Goal: Navigation & Orientation: Find specific page/section

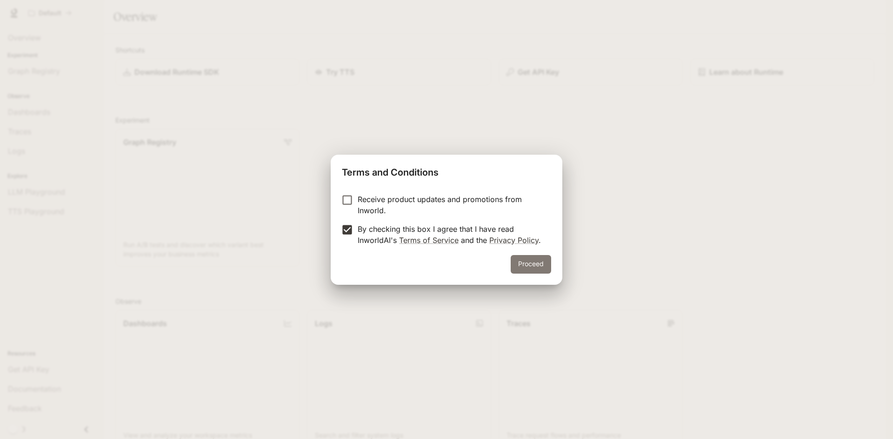
click at [544, 267] on button "Proceed" at bounding box center [531, 264] width 40 height 19
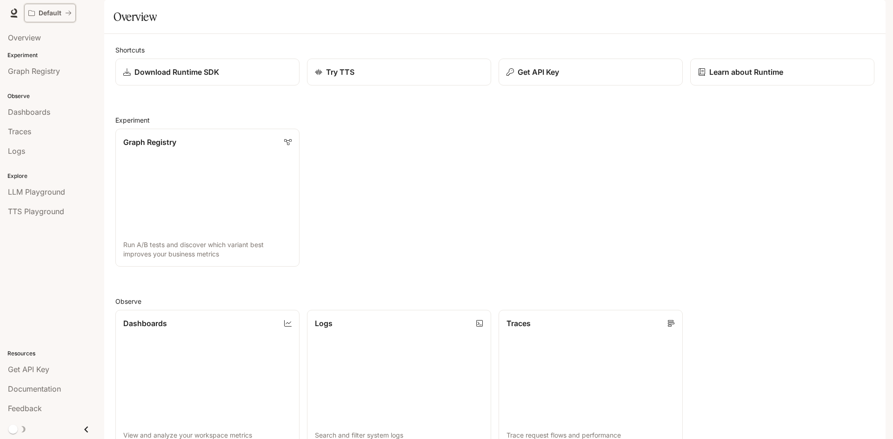
click at [60, 10] on p "Default" at bounding box center [50, 13] width 23 height 8
click at [41, 39] on div "Overview" at bounding box center [52, 37] width 88 height 11
click at [66, 70] on div "Graph Registry" at bounding box center [52, 71] width 88 height 11
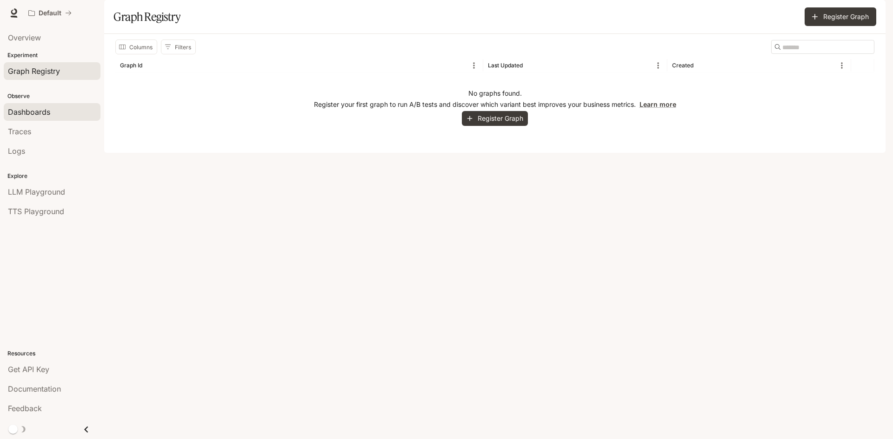
click at [56, 113] on div "Dashboards" at bounding box center [52, 111] width 88 height 11
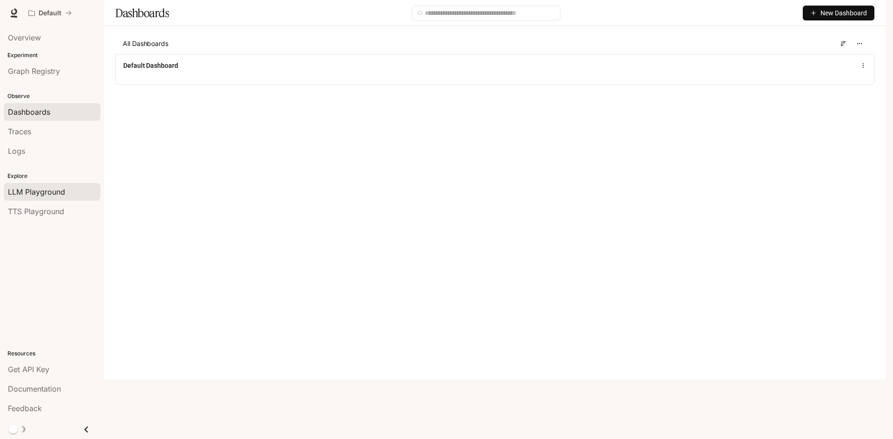
click at [71, 189] on div "LLM Playground" at bounding box center [52, 191] width 88 height 11
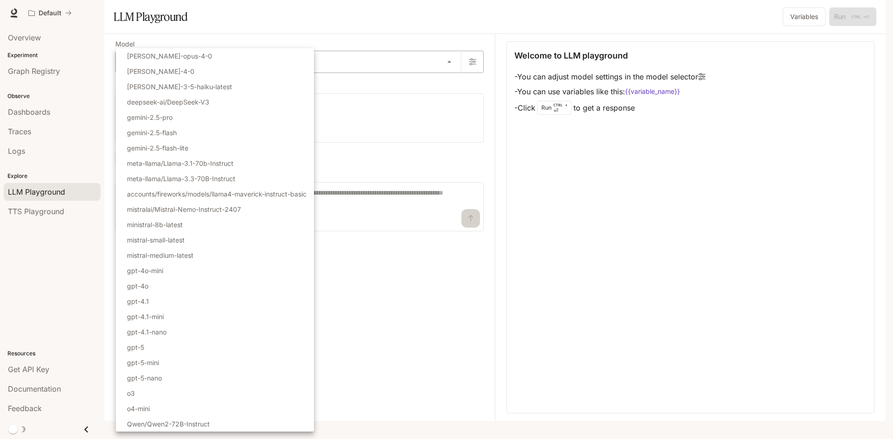
click at [400, 90] on body "Skip to main content Default Documentation Documentation Portal Overview Experi…" at bounding box center [446, 219] width 893 height 439
click at [418, 49] on div at bounding box center [446, 219] width 893 height 439
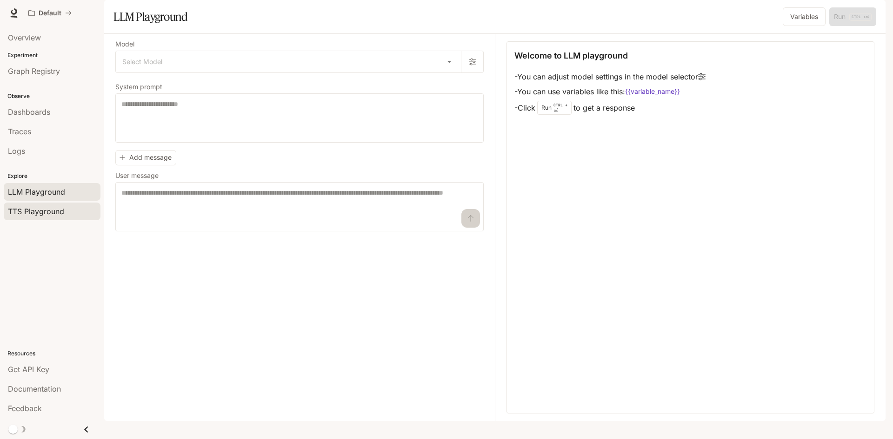
click at [25, 207] on span "TTS Playground" at bounding box center [36, 211] width 56 height 11
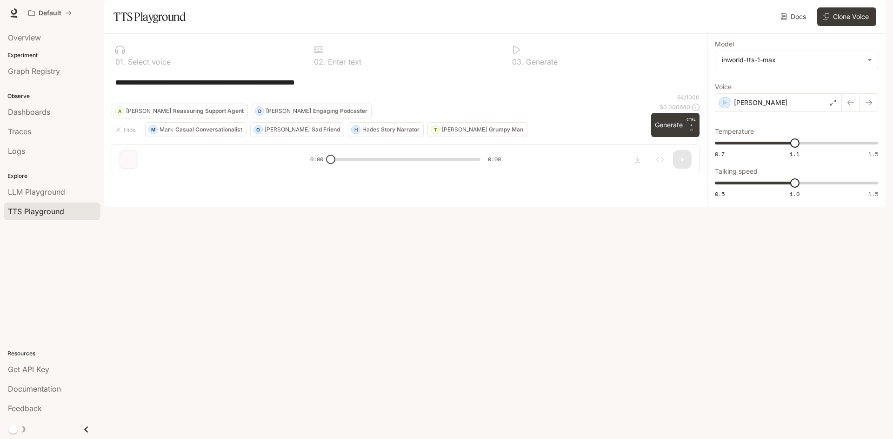
click at [868, 7] on button "button" at bounding box center [872, 13] width 19 height 19
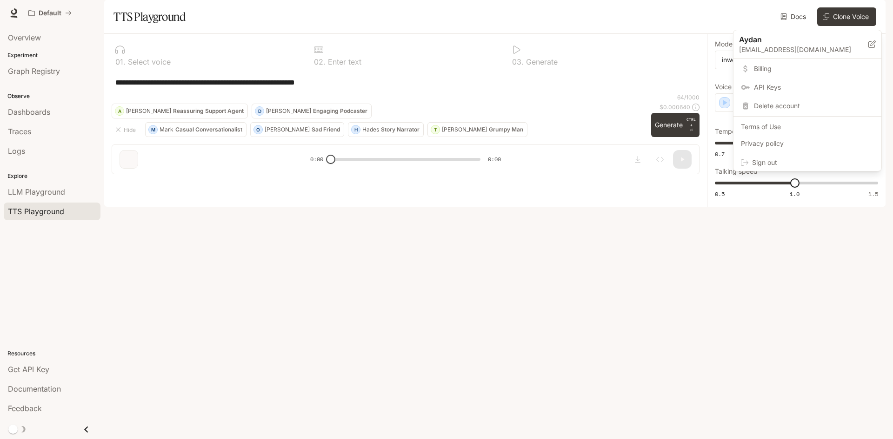
click at [756, 63] on link "Billing" at bounding box center [807, 68] width 144 height 17
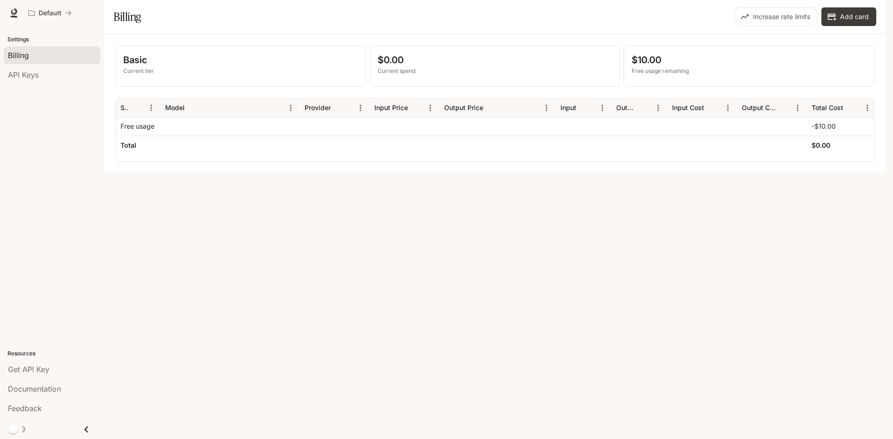
click at [836, 14] on span "Documentation" at bounding box center [829, 13] width 46 height 12
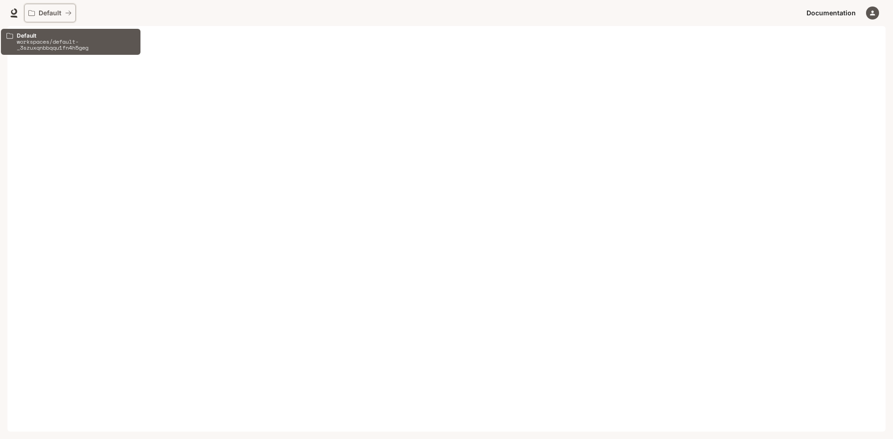
click at [43, 21] on button "Default" at bounding box center [50, 13] width 52 height 19
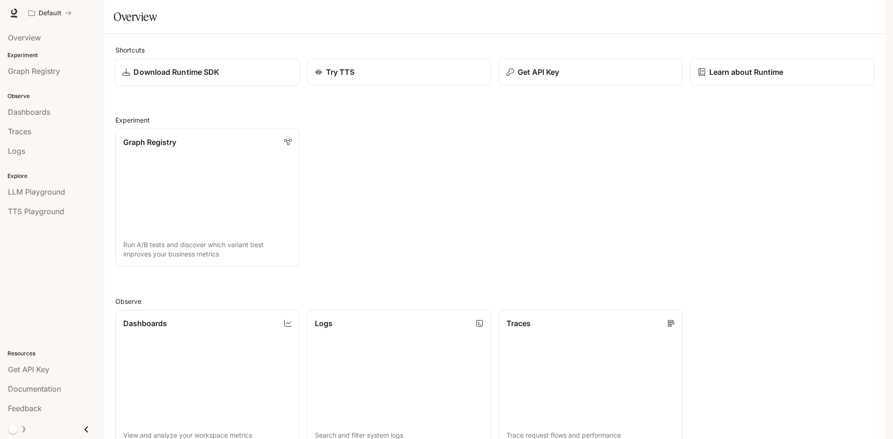
click at [221, 78] on div "Download Runtime SDK" at bounding box center [207, 71] width 170 height 11
click at [27, 32] on link "Overview" at bounding box center [52, 38] width 97 height 18
click at [37, 43] on span "Overview" at bounding box center [24, 37] width 33 height 11
click at [137, 378] on link "Dashboards View and analyze your workspace metrics" at bounding box center [207, 379] width 186 height 139
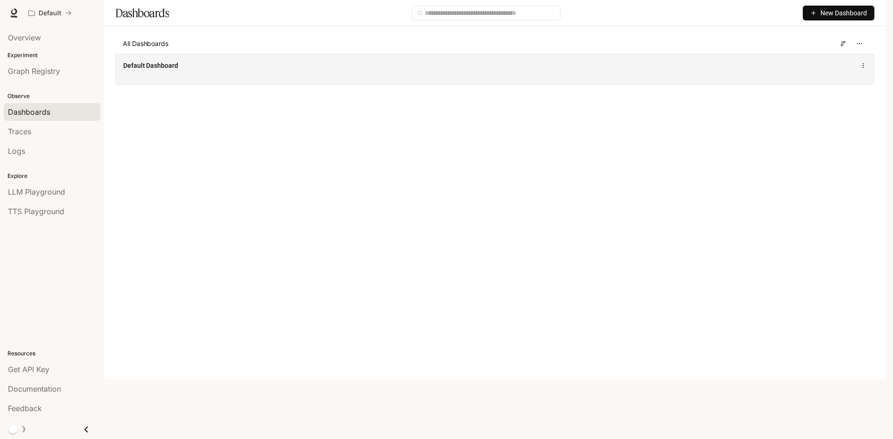
click at [442, 84] on div "Default Dashboard" at bounding box center [495, 69] width 758 height 30
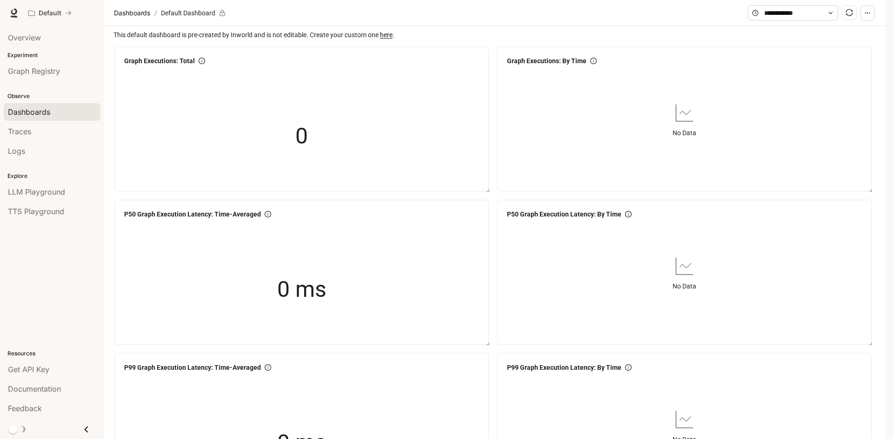
scroll to position [212, 0]
click at [47, 113] on span "Dashboards" at bounding box center [29, 111] width 42 height 11
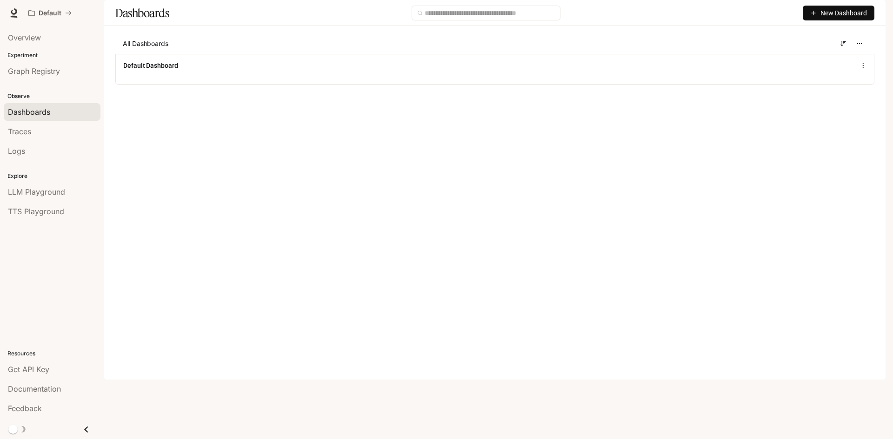
click at [822, 18] on span "New Dashboard" at bounding box center [843, 13] width 46 height 10
click at [821, 58] on div "Create dashboard" at bounding box center [827, 59] width 77 height 10
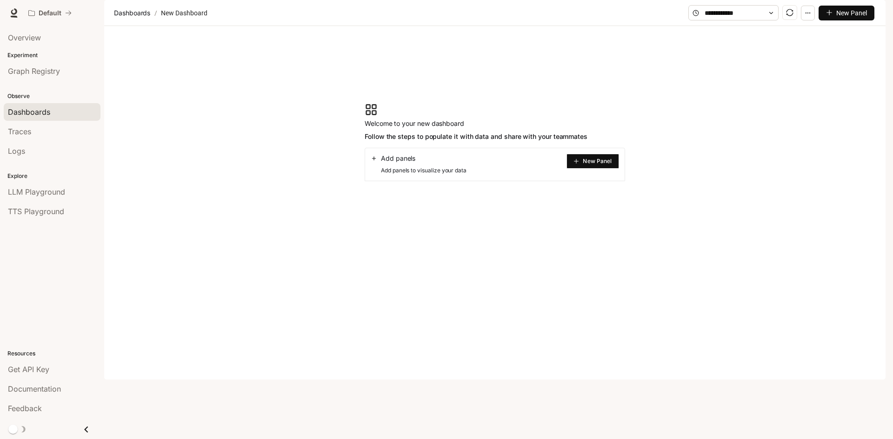
click at [809, 20] on button "button" at bounding box center [808, 13] width 14 height 15
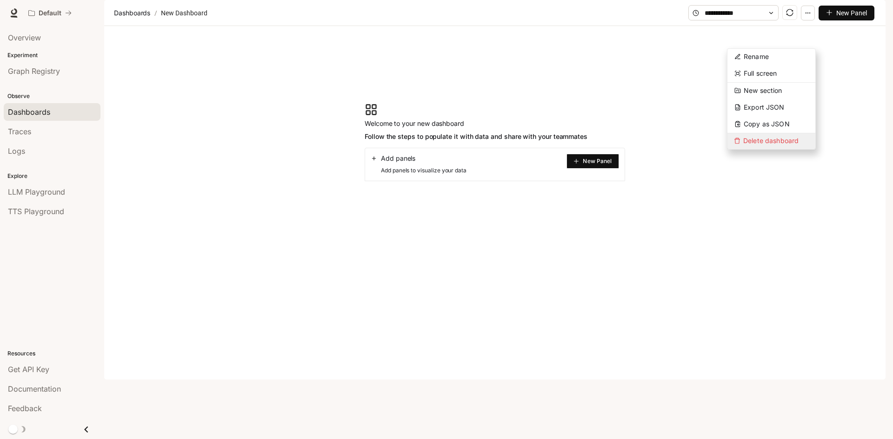
click at [780, 144] on span "Delete dashboard" at bounding box center [771, 141] width 88 height 16
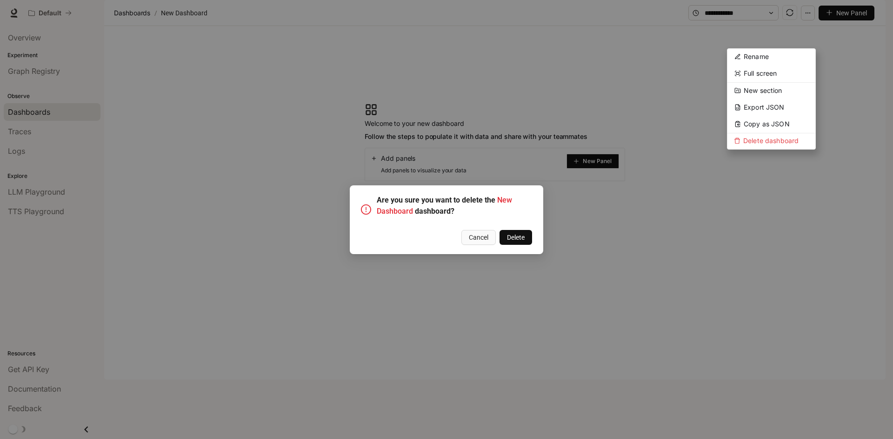
click at [518, 237] on span "Delete" at bounding box center [516, 237] width 18 height 10
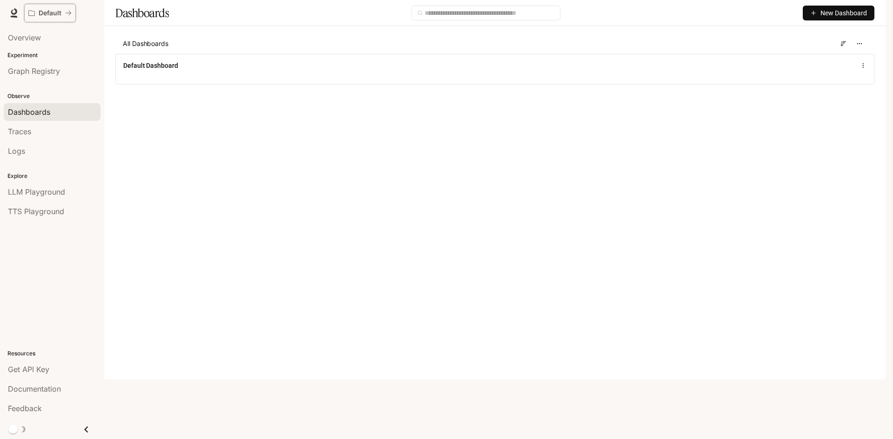
click at [38, 12] on div "Default" at bounding box center [46, 13] width 37 height 8
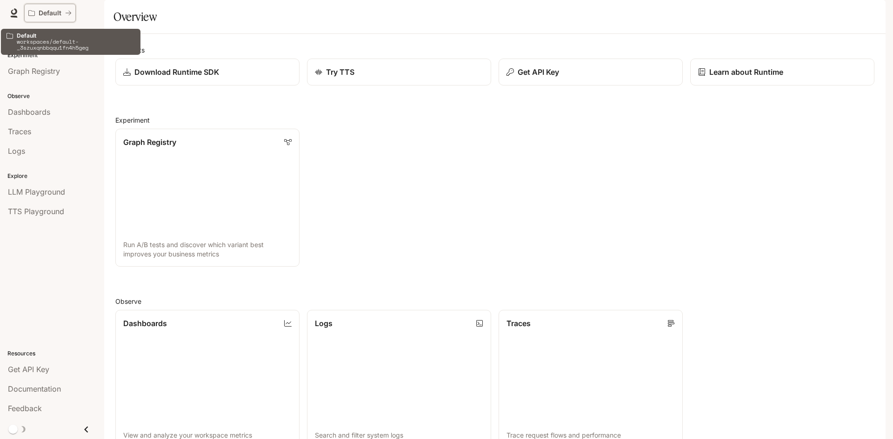
click at [66, 10] on icon "All workspaces" at bounding box center [68, 13] width 7 height 7
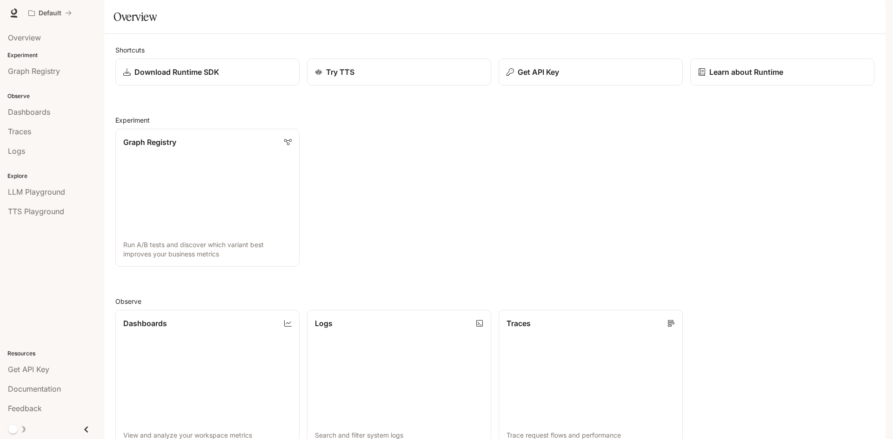
click at [83, 428] on icon "Close drawer" at bounding box center [86, 430] width 13 height 13
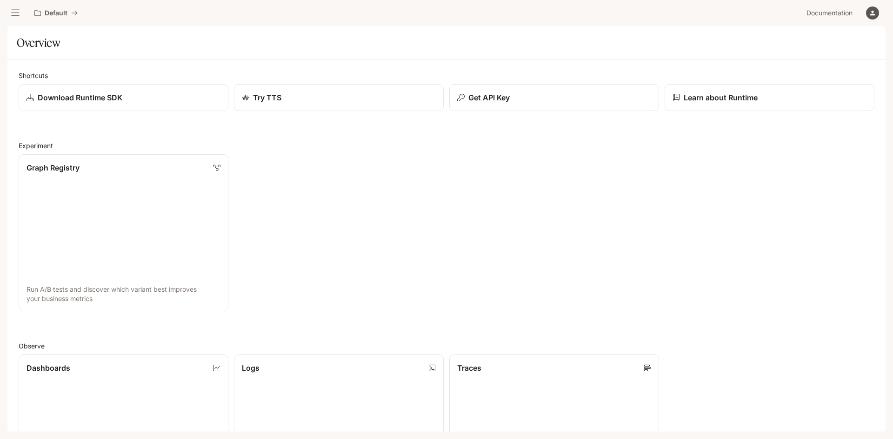
click at [879, 14] on button "button" at bounding box center [872, 13] width 19 height 19
click at [827, 51] on p "[EMAIL_ADDRESS][DOMAIN_NAME]" at bounding box center [803, 49] width 129 height 9
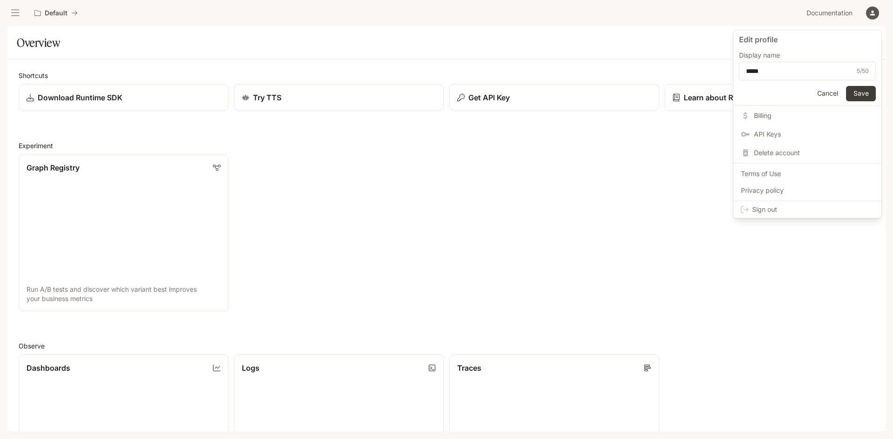
click at [799, 117] on span "Billing" at bounding box center [814, 115] width 120 height 9
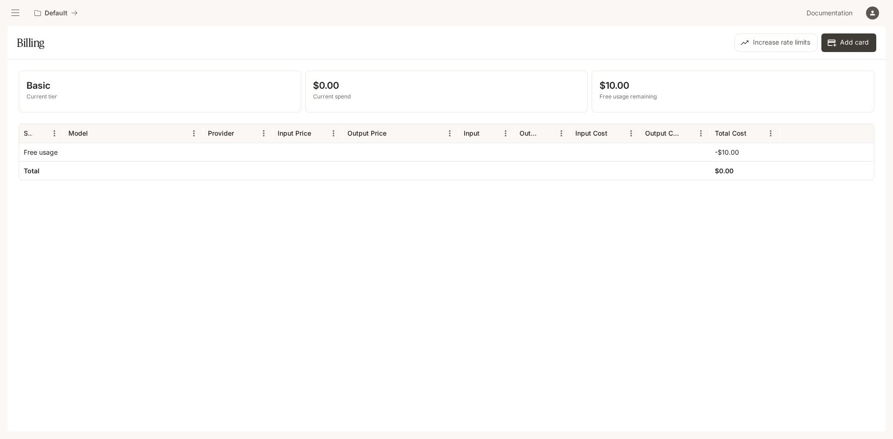
click at [864, 20] on button "button" at bounding box center [872, 13] width 19 height 19
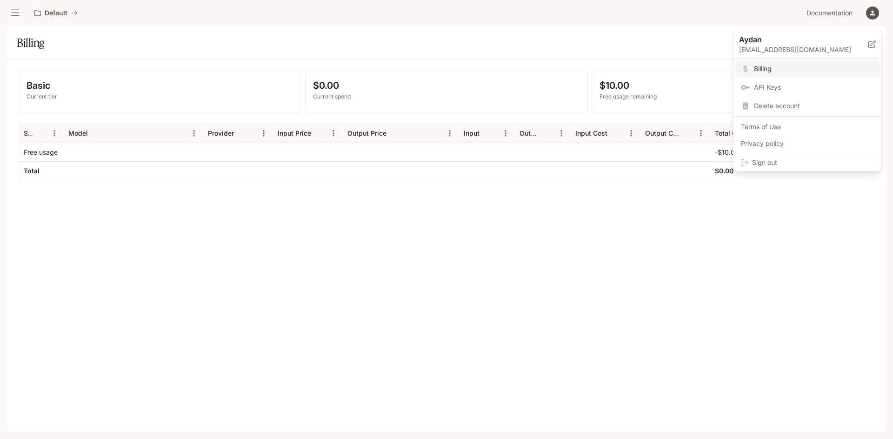
click at [23, 11] on div at bounding box center [446, 219] width 893 height 439
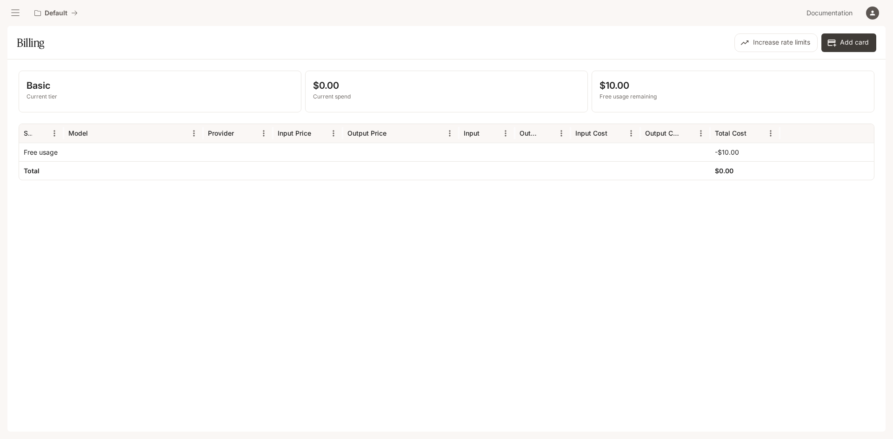
click at [18, 12] on icon "open drawer" at bounding box center [15, 12] width 9 height 9
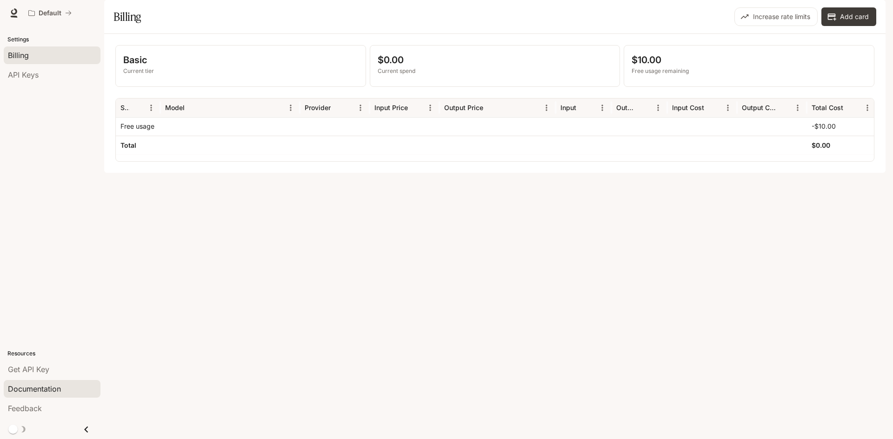
click at [29, 398] on link "Documentation" at bounding box center [52, 389] width 97 height 18
click at [18, 17] on icon at bounding box center [13, 12] width 9 height 9
